Goal: Task Accomplishment & Management: Complete application form

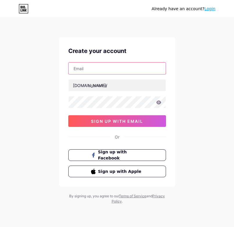
click at [100, 73] on input "text" at bounding box center [117, 69] width 97 height 12
type input "[EMAIL_ADDRESS][DOMAIN_NAME]"
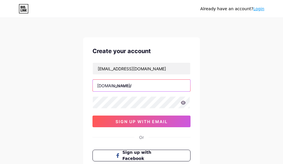
click at [152, 87] on input "text" at bounding box center [141, 86] width 97 height 12
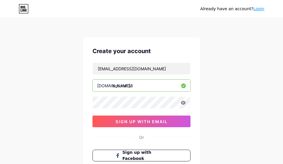
type input "botuna138"
click at [184, 104] on icon at bounding box center [183, 102] width 5 height 4
click at [184, 104] on icon at bounding box center [182, 103] width 5 height 4
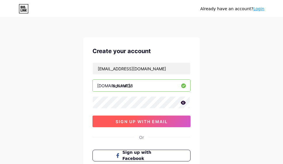
click at [181, 124] on button "sign up with email" at bounding box center [141, 121] width 98 height 12
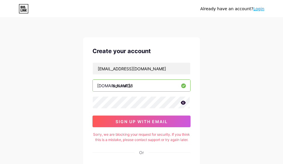
click at [113, 88] on input "botuna138" at bounding box center [141, 86] width 97 height 12
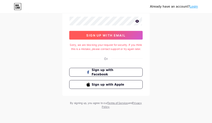
scroll to position [61, 0]
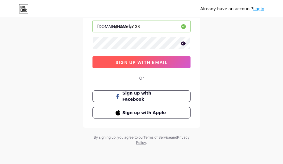
type input "infobotuna138"
click at [159, 60] on span "sign up with email" at bounding box center [141, 62] width 52 height 5
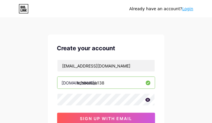
scroll to position [0, 0]
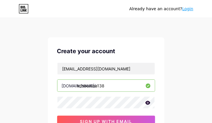
click at [120, 85] on input "infobotuna138" at bounding box center [105, 86] width 97 height 12
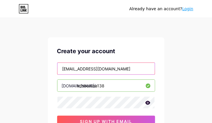
click at [121, 68] on input "[EMAIL_ADDRESS][DOMAIN_NAME]" at bounding box center [105, 69] width 97 height 12
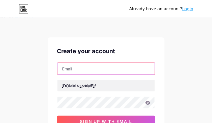
click at [82, 65] on input "text" at bounding box center [105, 69] width 97 height 12
type input "[EMAIL_ADDRESS][DOMAIN_NAME]"
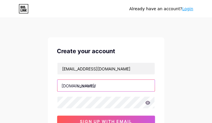
click at [92, 82] on input "text" at bounding box center [105, 86] width 97 height 12
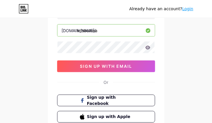
scroll to position [58, 0]
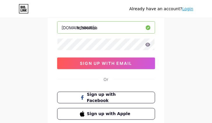
type input "infobotuna"
click at [149, 47] on icon at bounding box center [147, 45] width 5 height 4
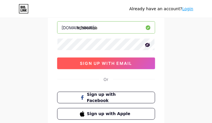
click at [134, 67] on button "sign up with email" at bounding box center [106, 63] width 98 height 12
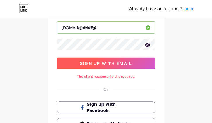
click at [111, 63] on span "sign up with email" at bounding box center [106, 63] width 52 height 5
click at [142, 63] on button "sign up with email" at bounding box center [106, 63] width 98 height 12
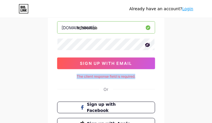
drag, startPoint x: 132, startPoint y: 79, endPoint x: 77, endPoint y: 78, distance: 55.4
click at [77, 78] on div "The client response field is required." at bounding box center [106, 76] width 98 height 5
copy div "The client response field is required."
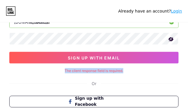
scroll to position [52, 0]
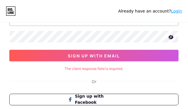
click at [137, 77] on div "Create your account bavetking@gmail.com bio.link/ infobotuna sign up with email…" at bounding box center [94, 53] width 188 height 155
click at [127, 69] on div "The client response field is required." at bounding box center [94, 68] width 170 height 5
drag, startPoint x: 66, startPoint y: 69, endPoint x: 61, endPoint y: 69, distance: 5.8
click at [66, 69] on div "The client response field is required." at bounding box center [94, 68] width 170 height 5
click at [34, 70] on div "The client response field is required." at bounding box center [94, 68] width 170 height 5
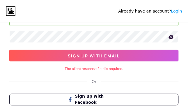
drag, startPoint x: 19, startPoint y: 70, endPoint x: 42, endPoint y: 82, distance: 25.8
click at [19, 71] on div "The client response field is required." at bounding box center [94, 68] width 170 height 5
click at [96, 84] on div "Or" at bounding box center [94, 81] width 5 height 6
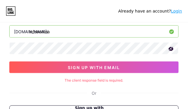
click at [20, 83] on div "The client response field is required." at bounding box center [94, 80] width 170 height 5
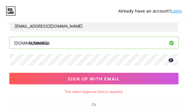
scroll to position [0, 0]
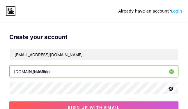
click at [114, 34] on div "Create your account" at bounding box center [94, 37] width 170 height 9
click at [84, 33] on div "Create your account" at bounding box center [94, 37] width 170 height 9
